Goal: Task Accomplishment & Management: Manage account settings

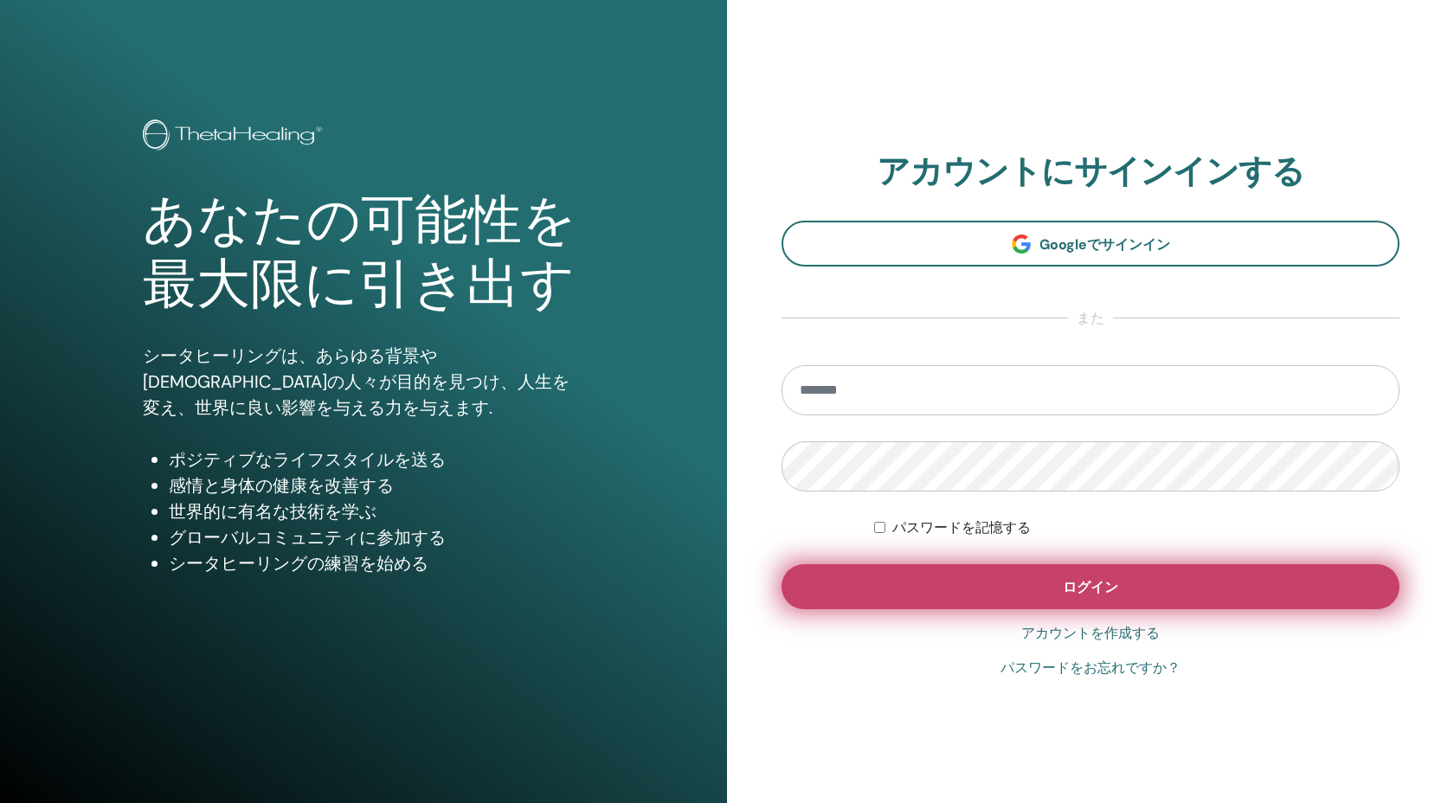
type input "**********"
click at [847, 579] on button "ログイン" at bounding box center [1090, 586] width 618 height 45
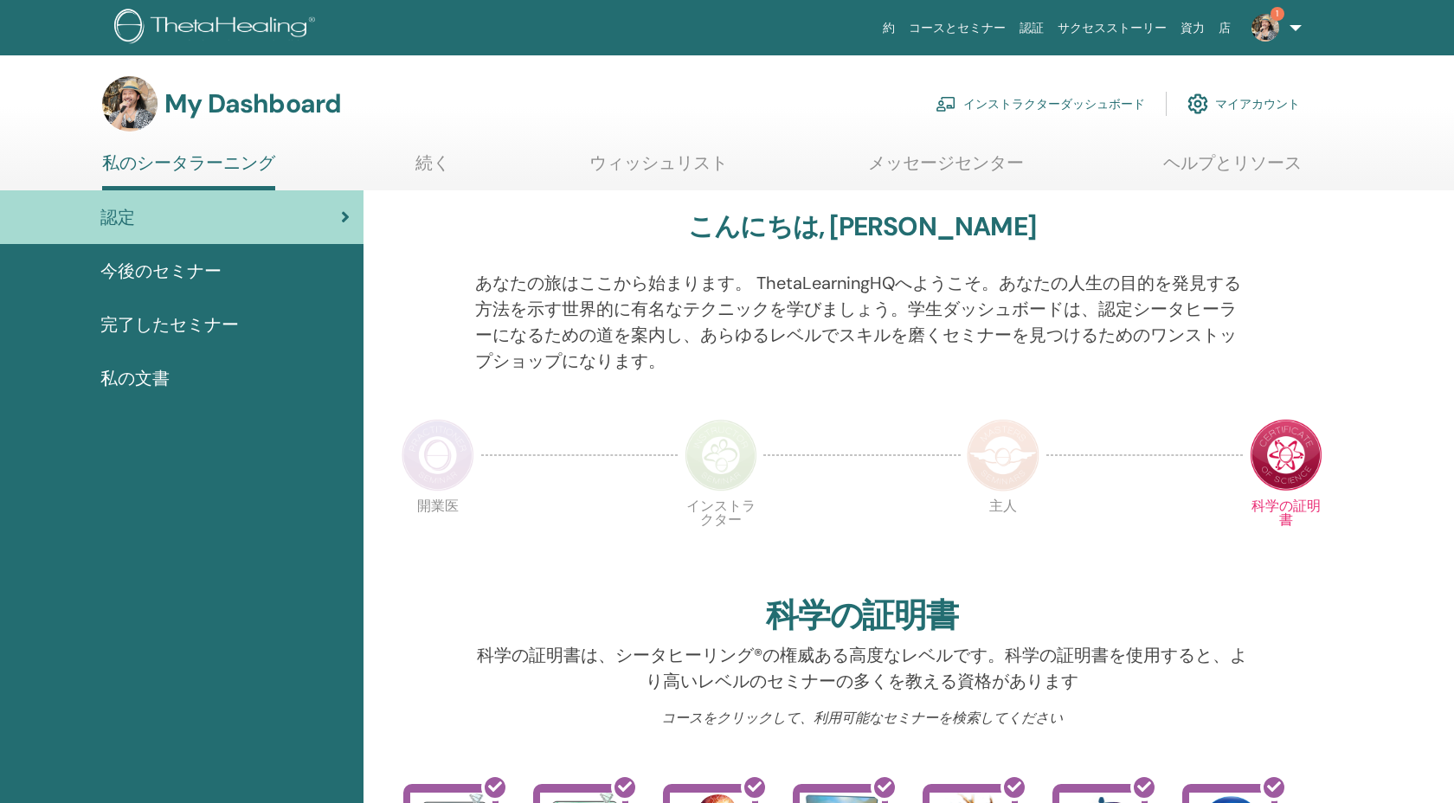
click at [1035, 107] on link "インストラクターダッシュボード" at bounding box center [1040, 104] width 209 height 38
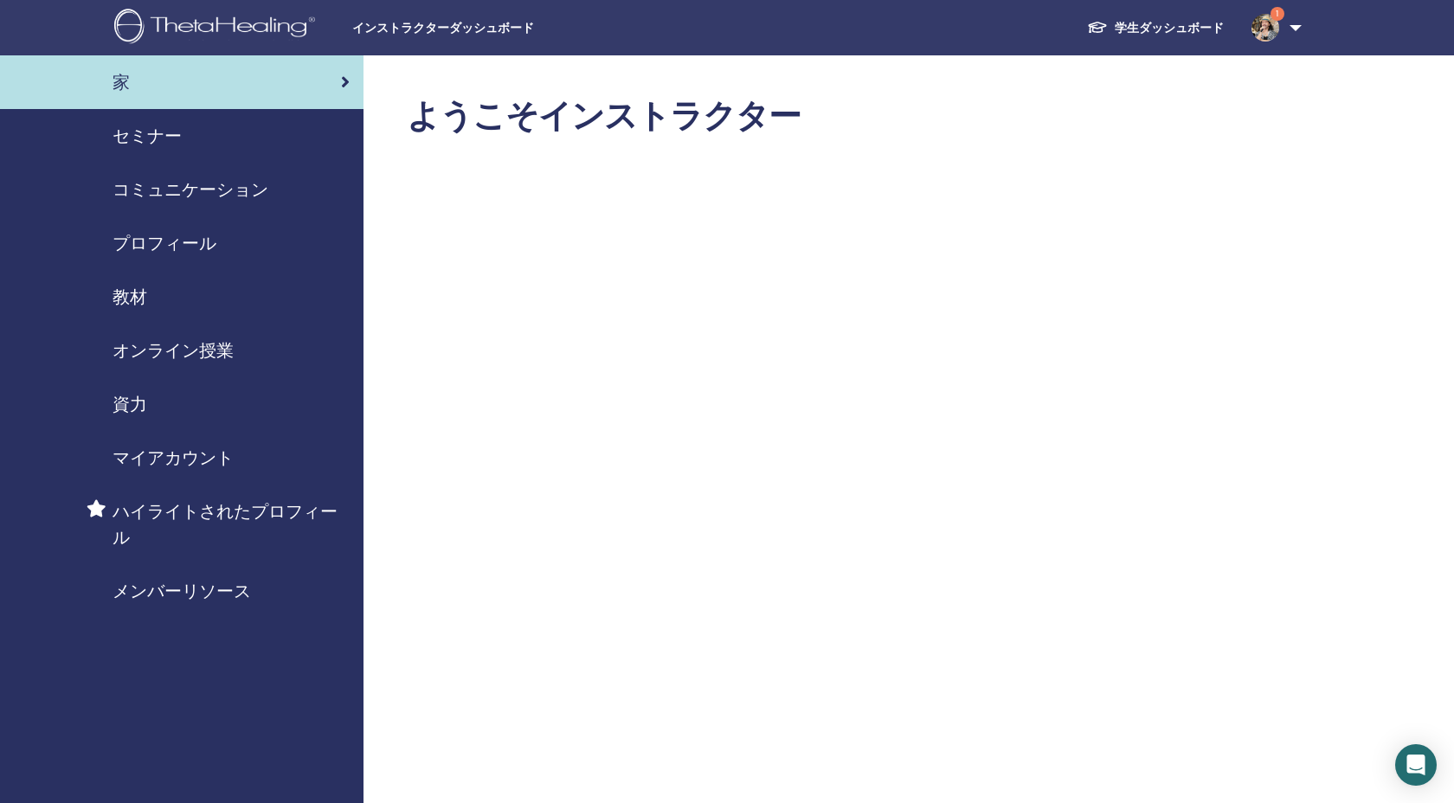
click at [155, 132] on span "セミナー" at bounding box center [147, 136] width 69 height 26
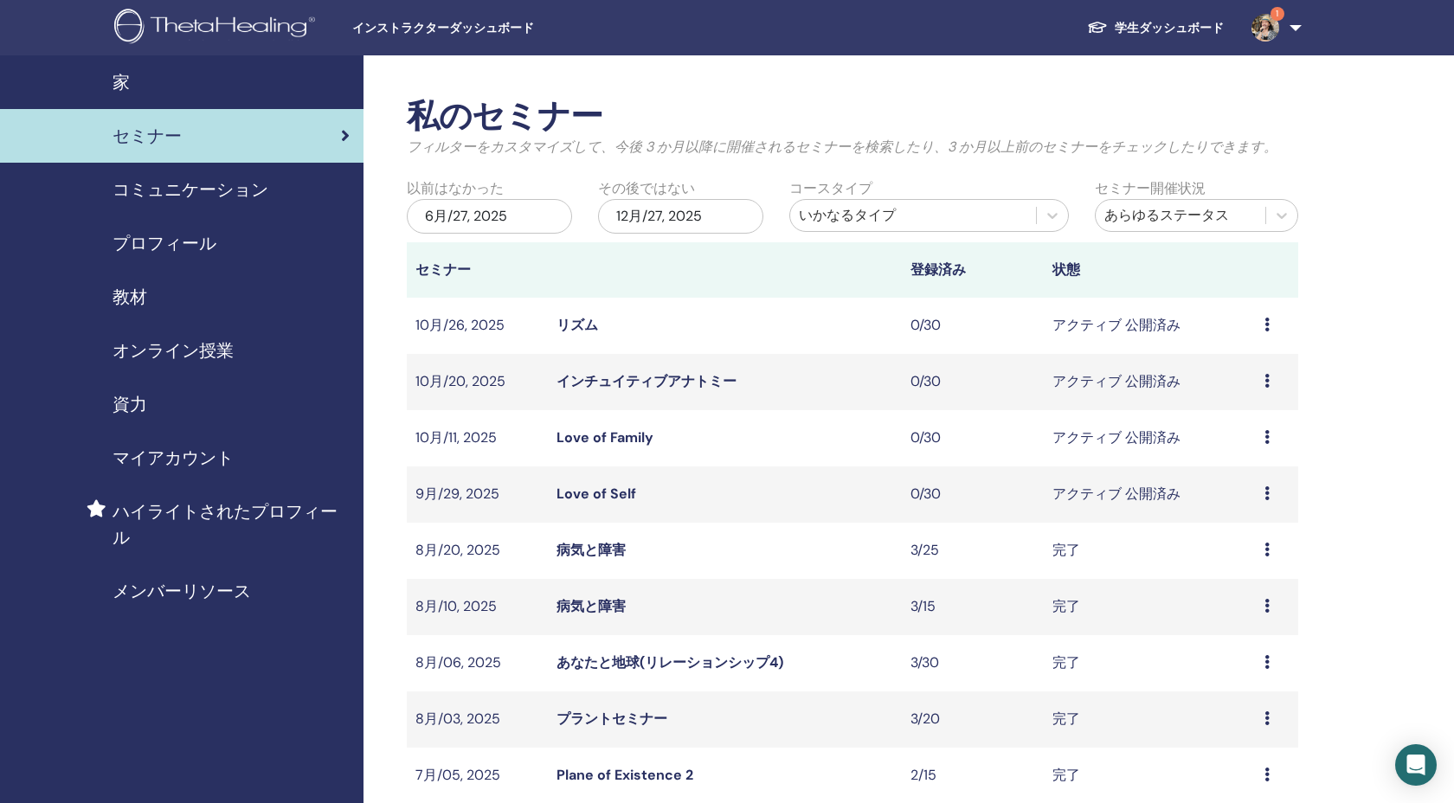
click at [609, 492] on link "Love of Self" at bounding box center [596, 494] width 80 height 18
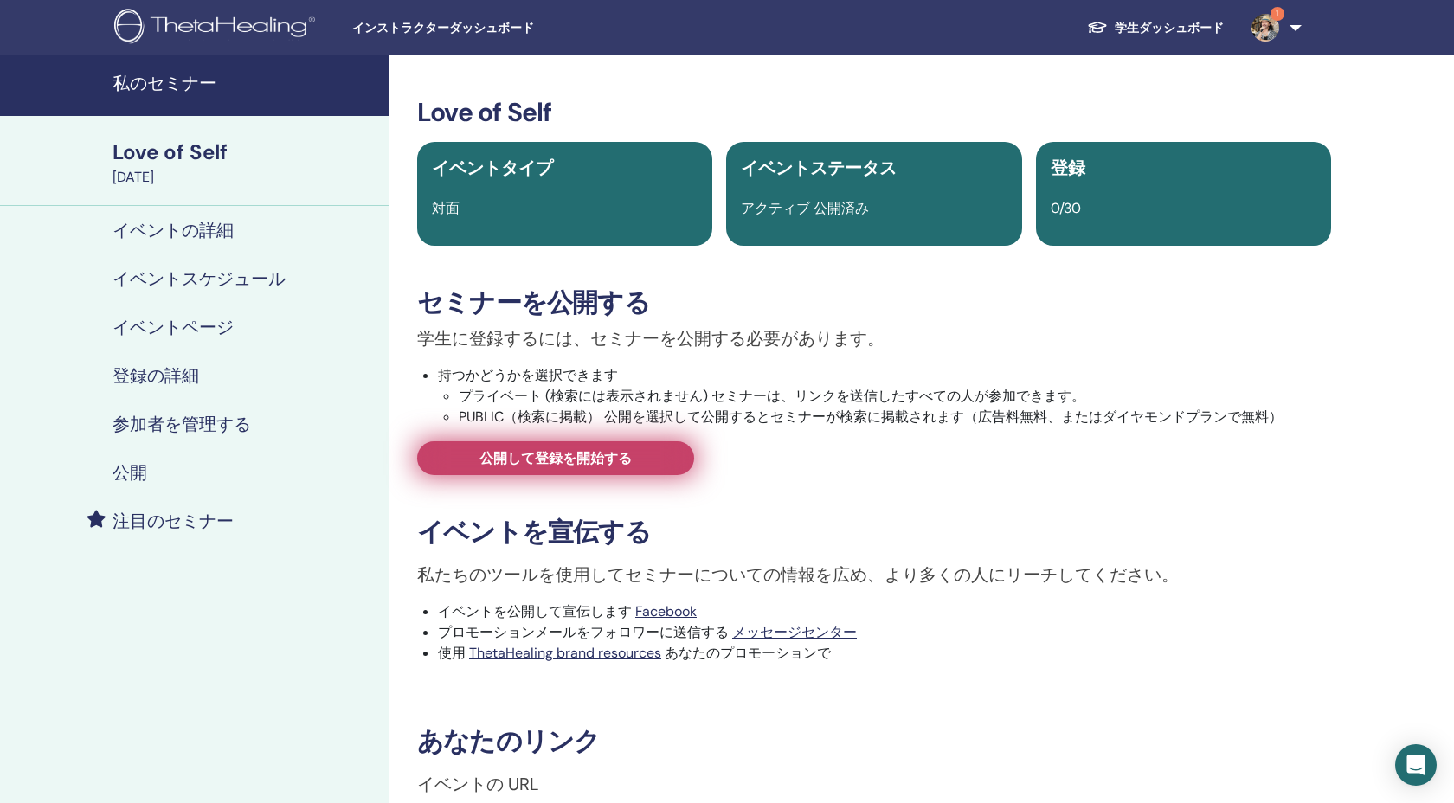
click at [602, 465] on span "公開して登録を開始する" at bounding box center [555, 458] width 152 height 18
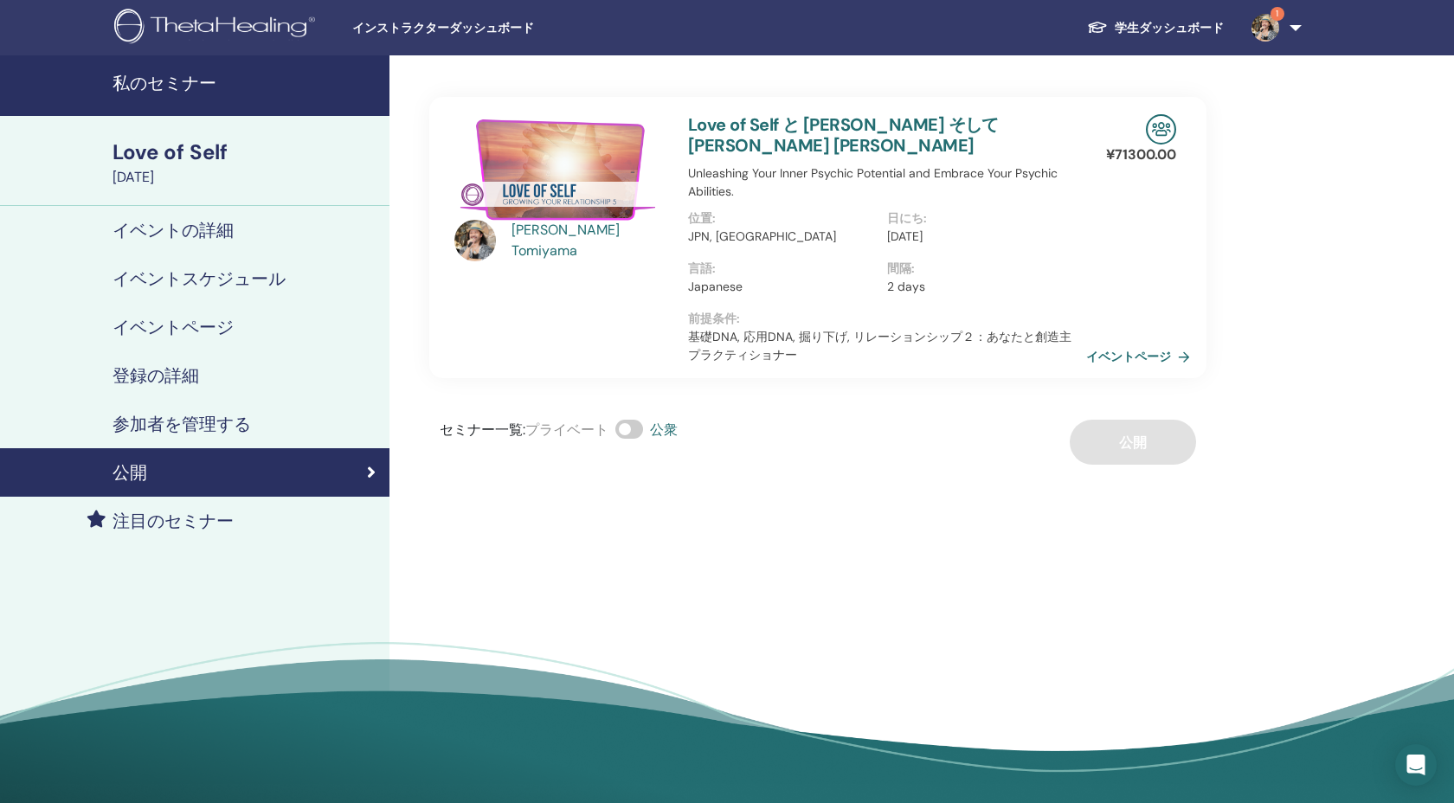
click at [202, 145] on div "Love of Self" at bounding box center [246, 152] width 267 height 29
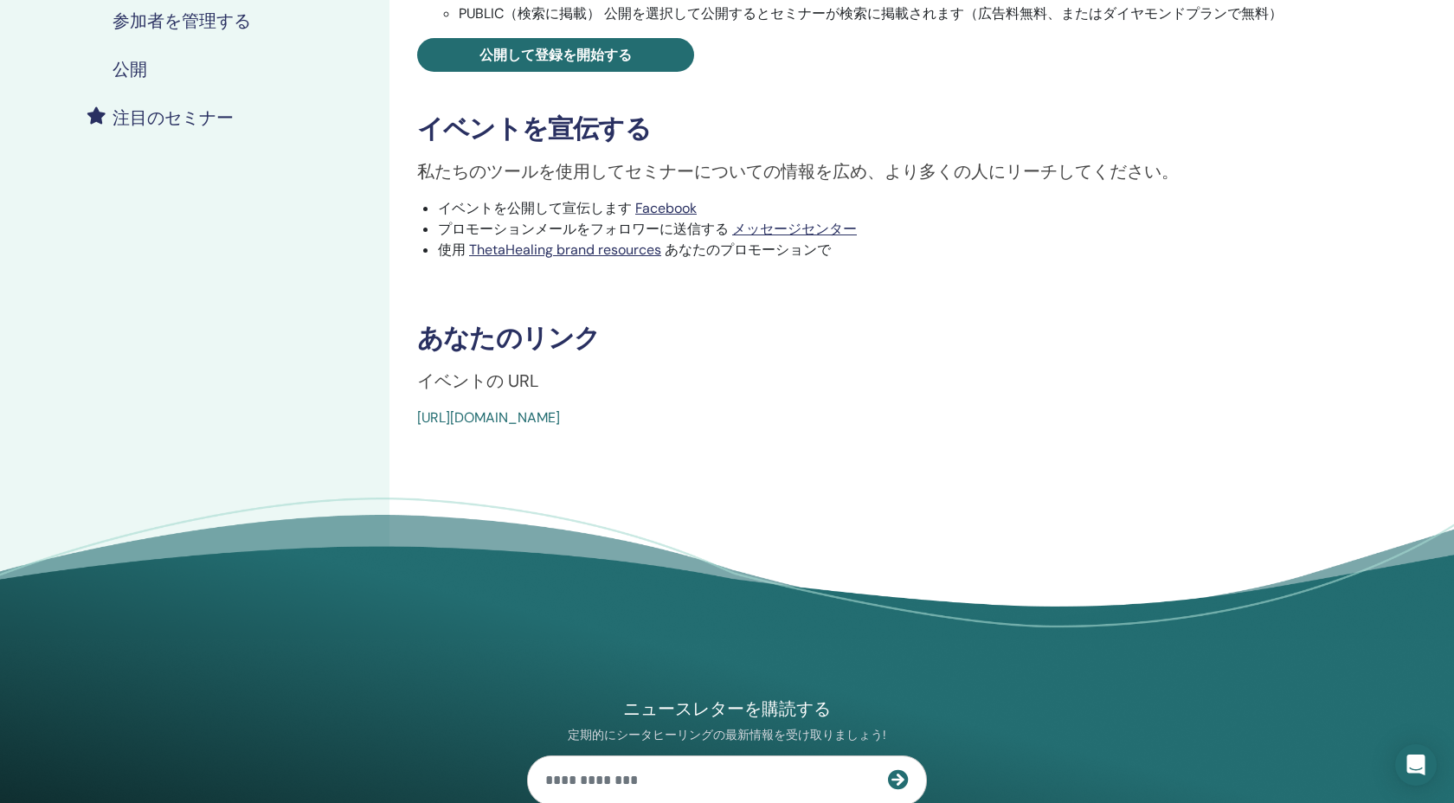
scroll to position [425, 0]
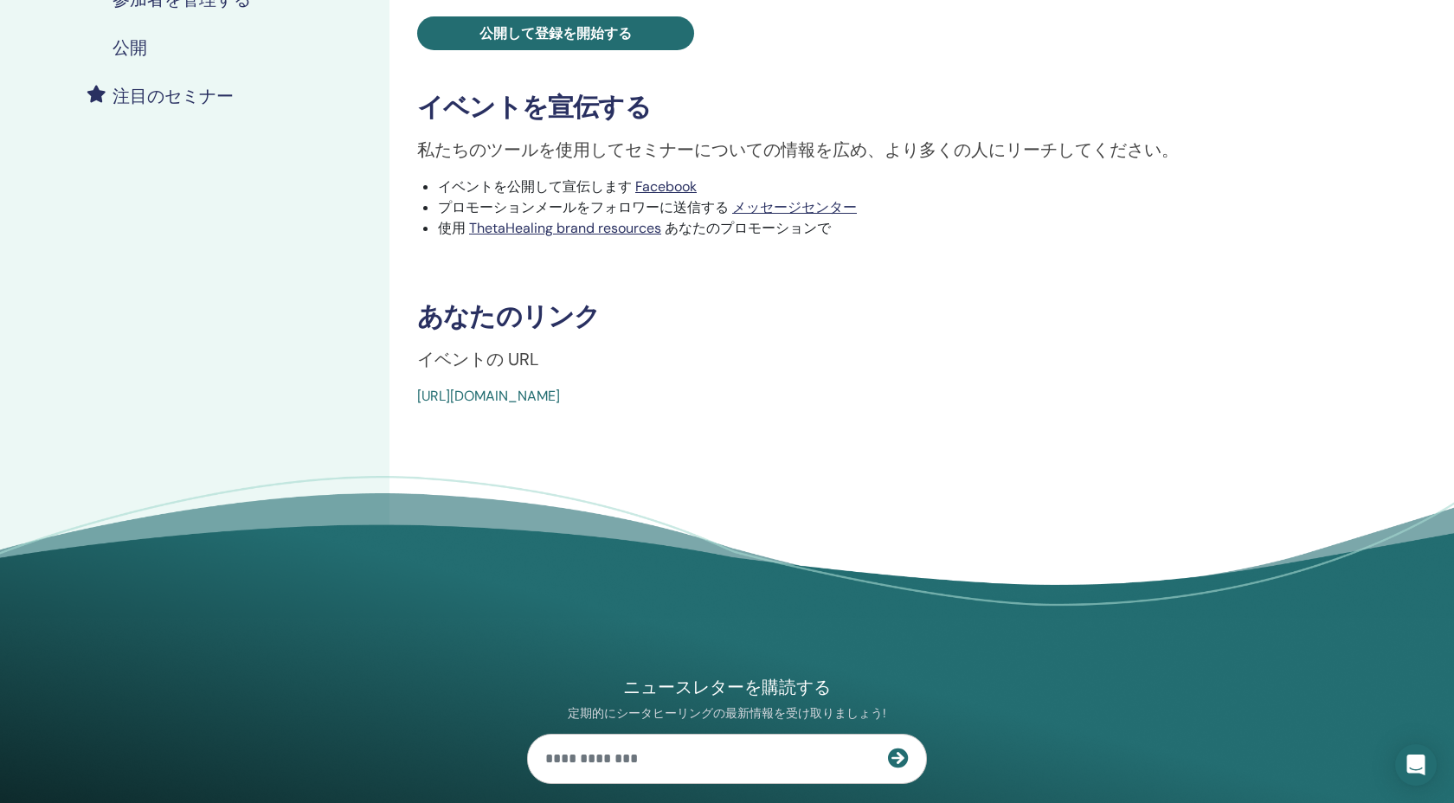
drag, startPoint x: 829, startPoint y: 397, endPoint x: 413, endPoint y: 402, distance: 416.3
click at [413, 402] on div "Love of Self イベントタイプ 対面 イベントステータス アクティブ 公開済み 登録 0/30 セミナーを公開する 学生に登録するには、セミナーを公…" at bounding box center [874, 39] width 948 height 735
copy link "[URL][DOMAIN_NAME]"
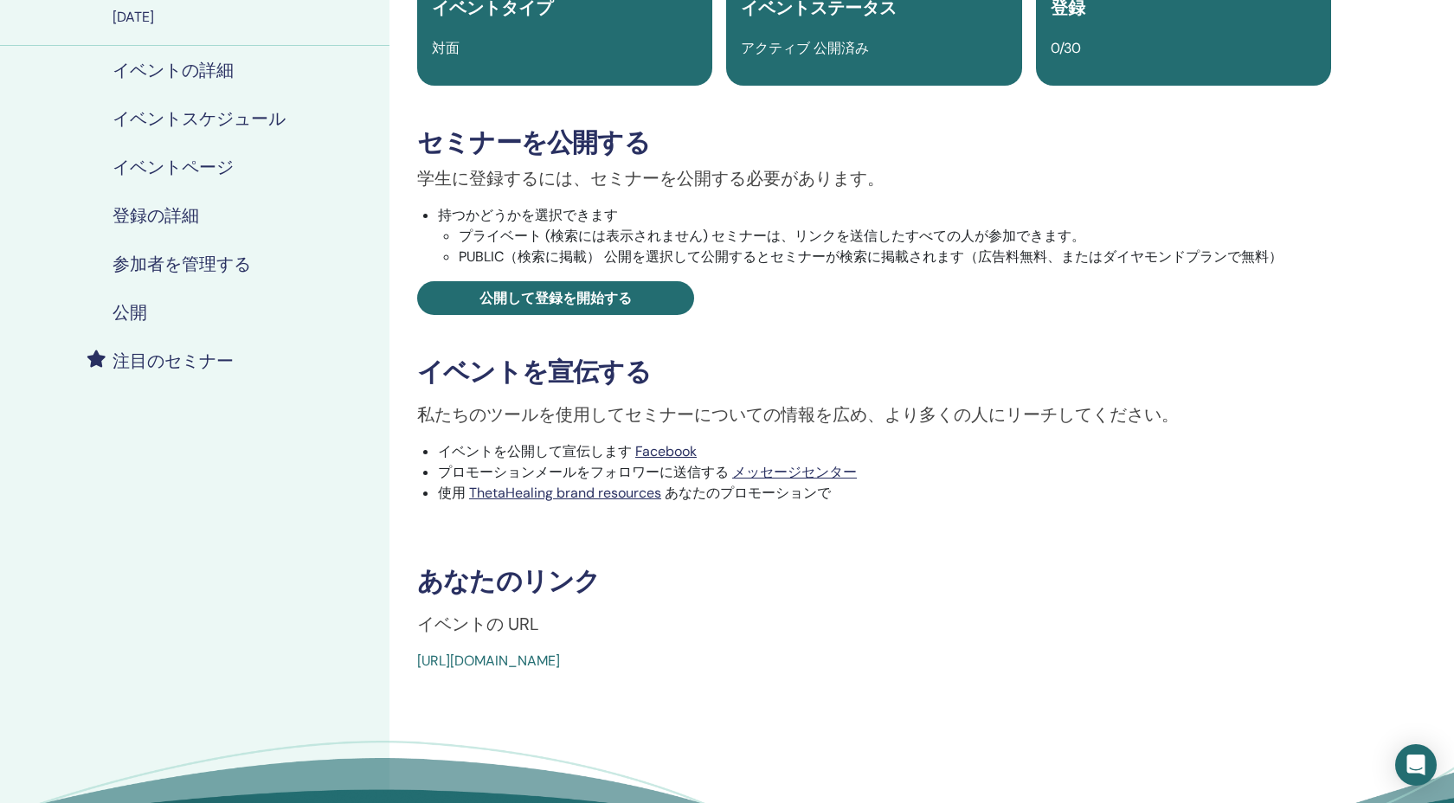
scroll to position [0, 0]
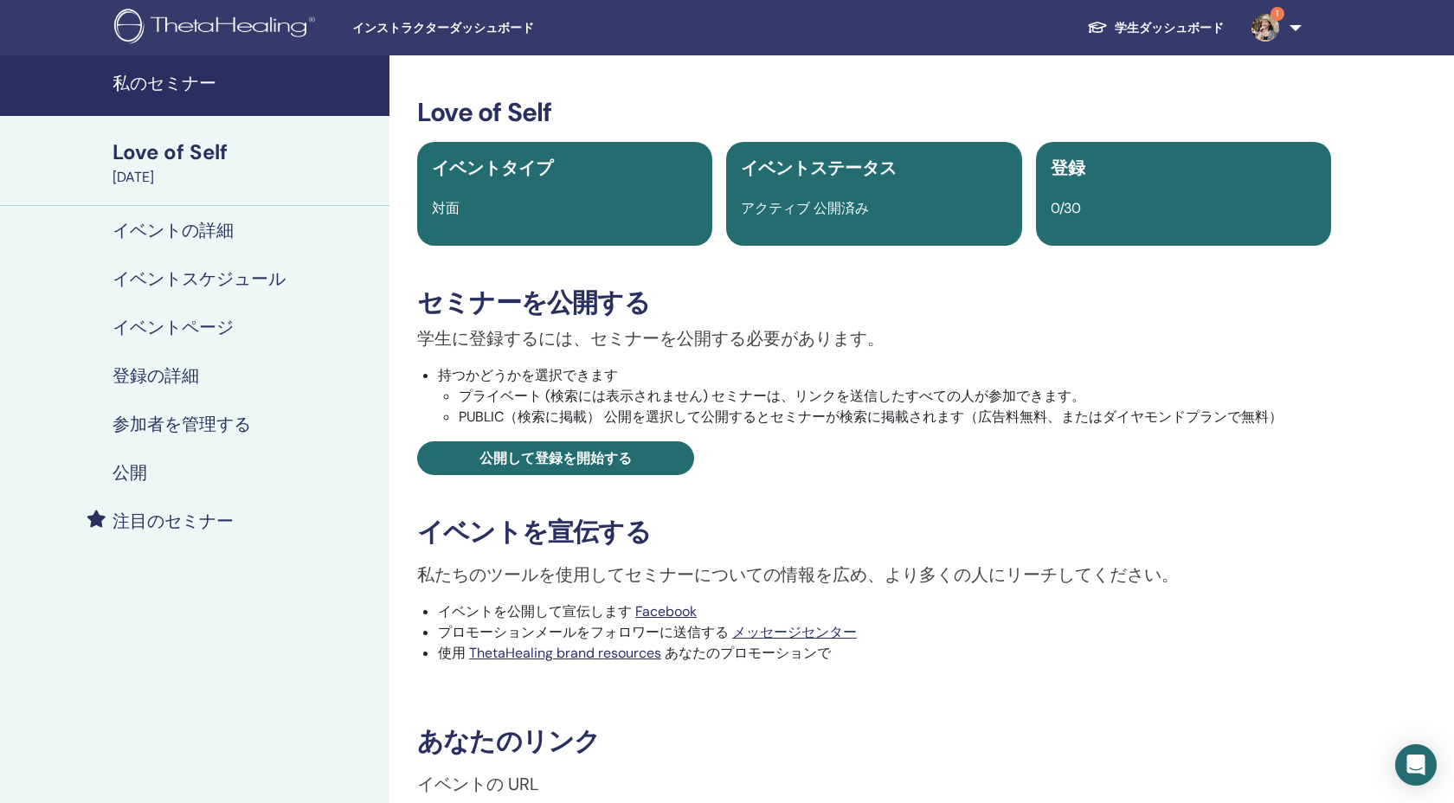
click at [190, 160] on div "Love of Self" at bounding box center [246, 152] width 267 height 29
click at [169, 226] on h4 "イベントの詳細" at bounding box center [173, 230] width 121 height 21
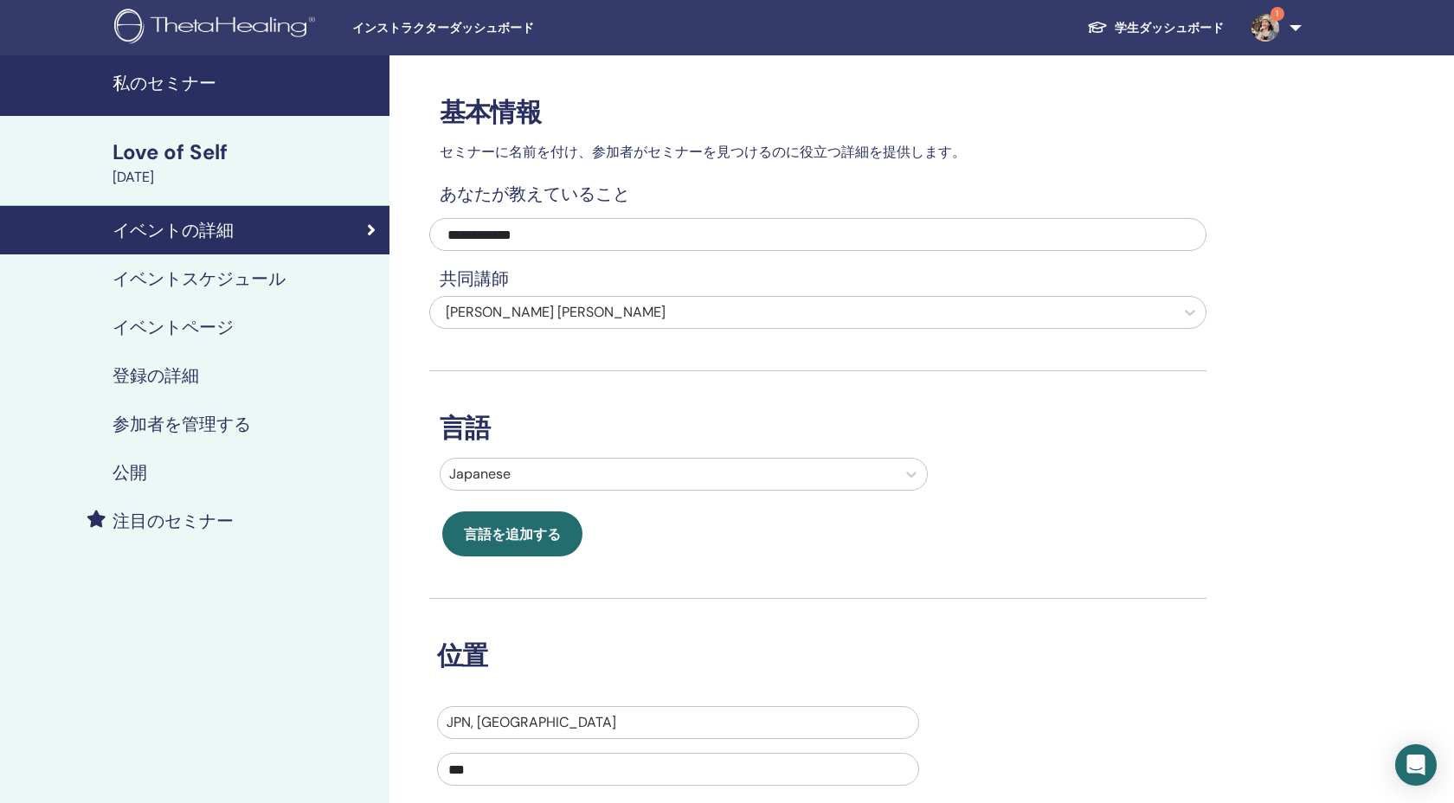
click at [168, 165] on div "Love of Self" at bounding box center [246, 152] width 267 height 29
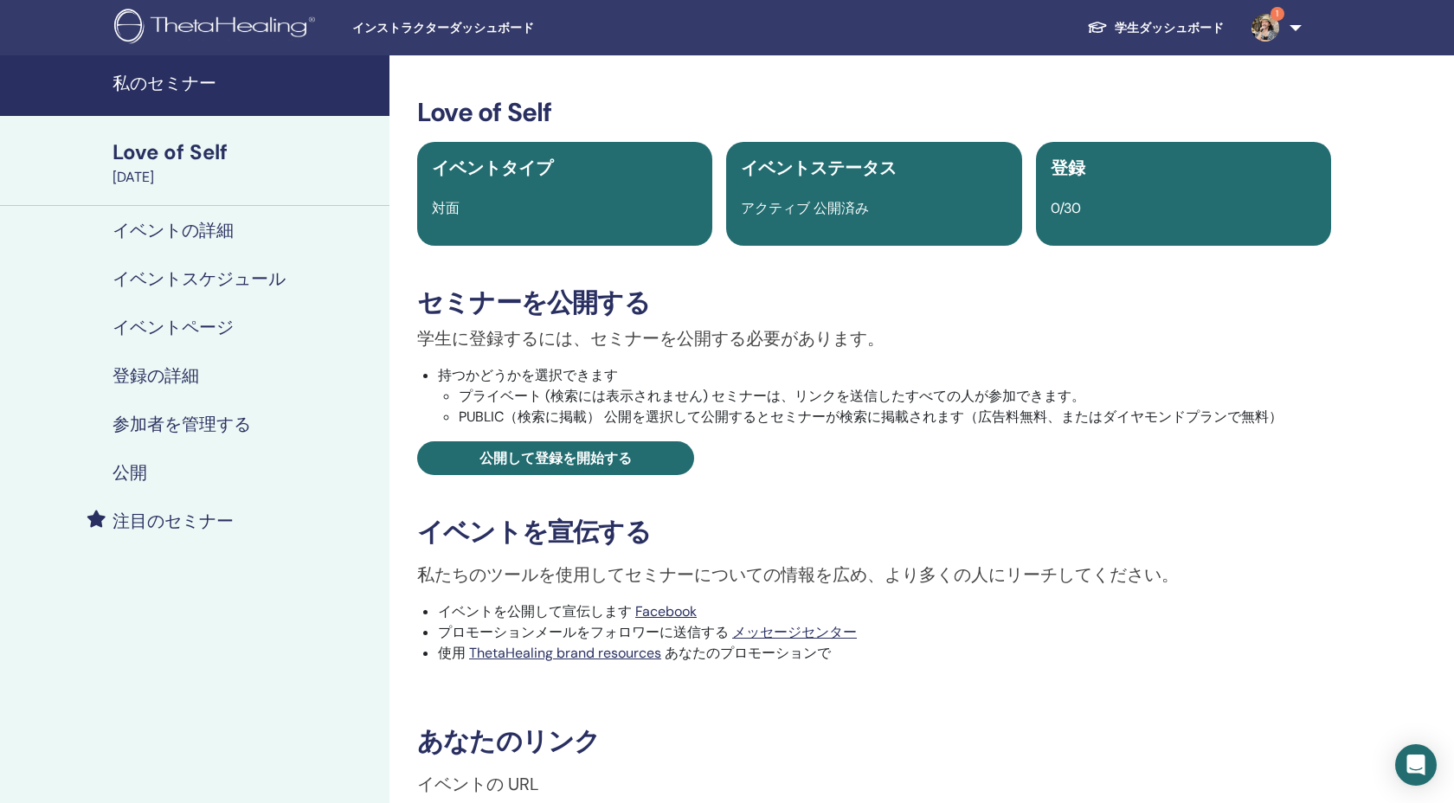
click at [216, 286] on h4 "イベントスケジュール" at bounding box center [199, 278] width 173 height 21
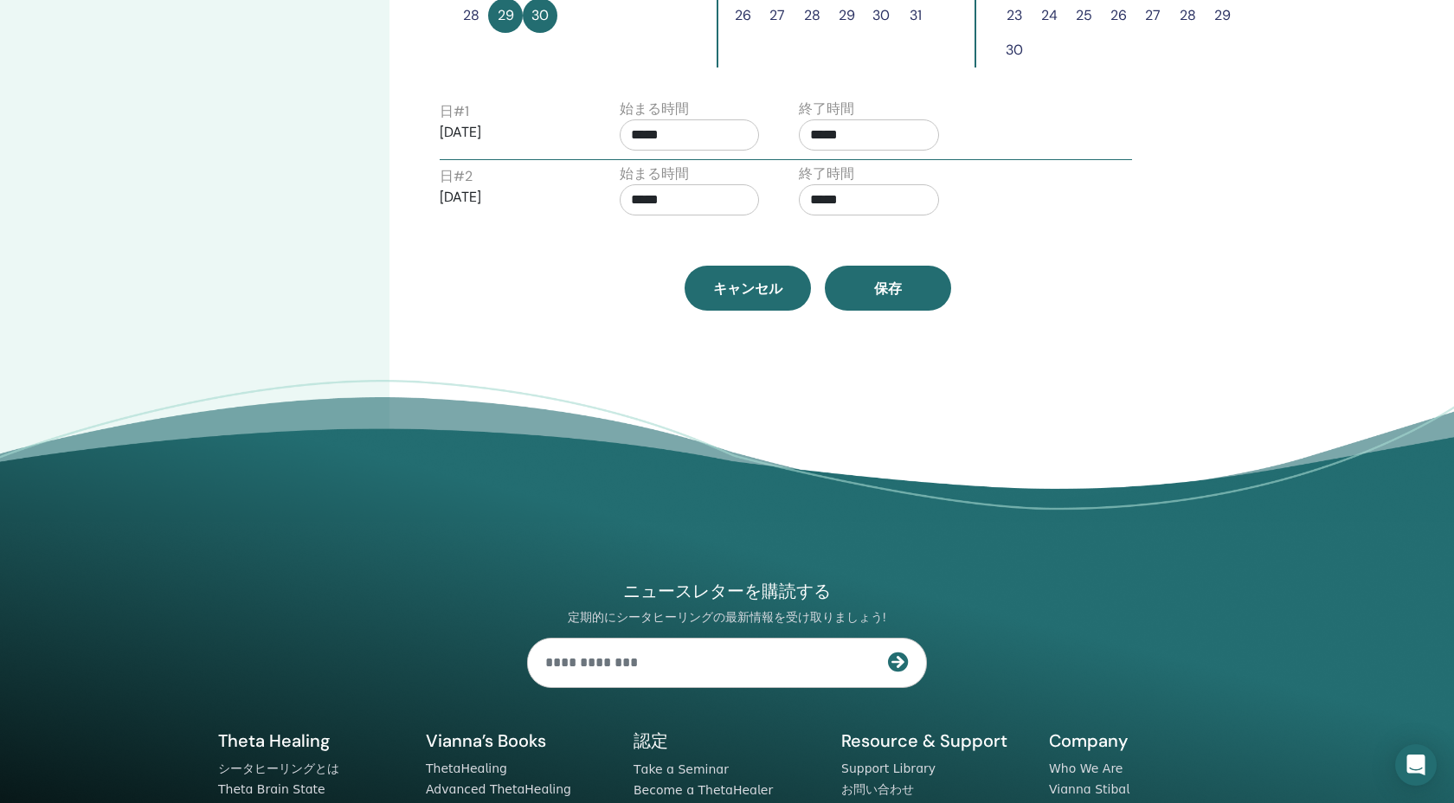
scroll to position [432, 0]
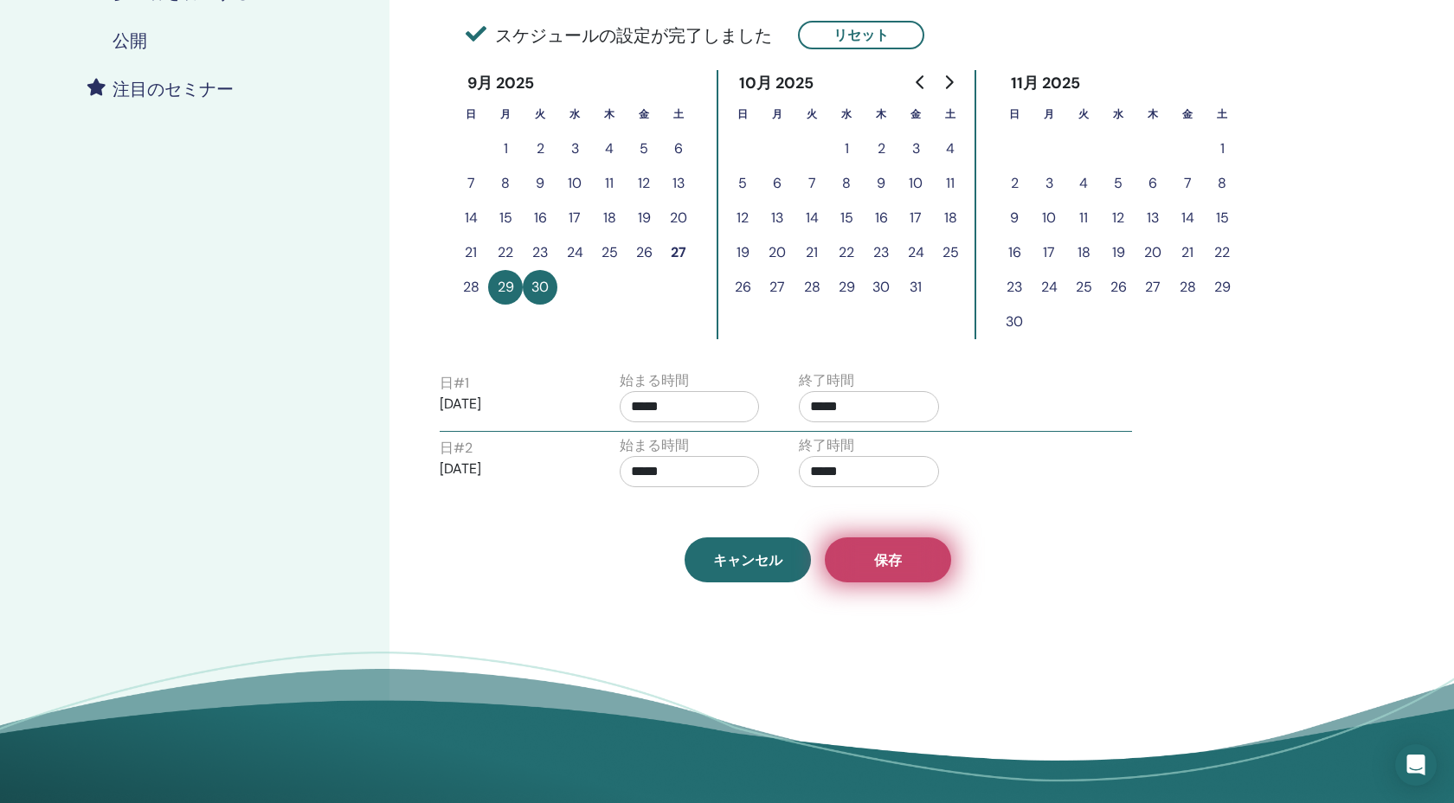
click at [857, 549] on button "保存" at bounding box center [888, 559] width 126 height 45
